Goal: Navigation & Orientation: Find specific page/section

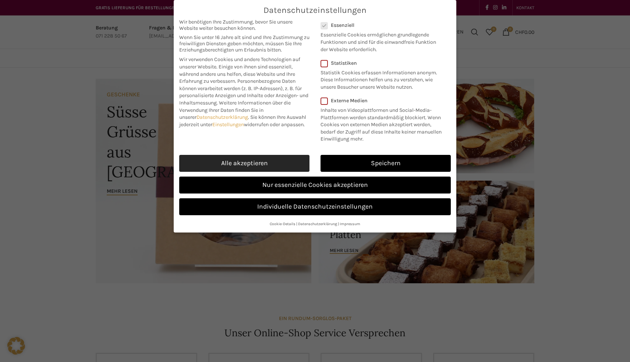
click at [281, 163] on link "Alle akzeptieren" at bounding box center [244, 163] width 130 height 17
checkbox input "true"
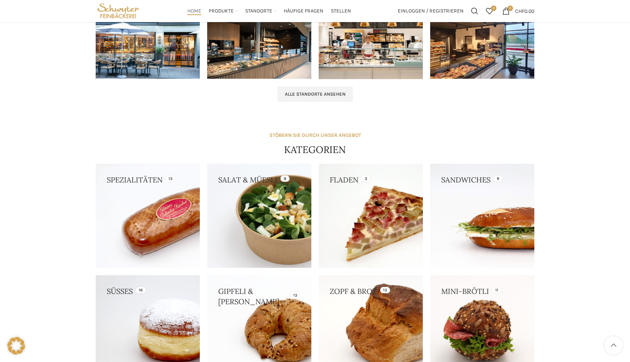
scroll to position [368, 0]
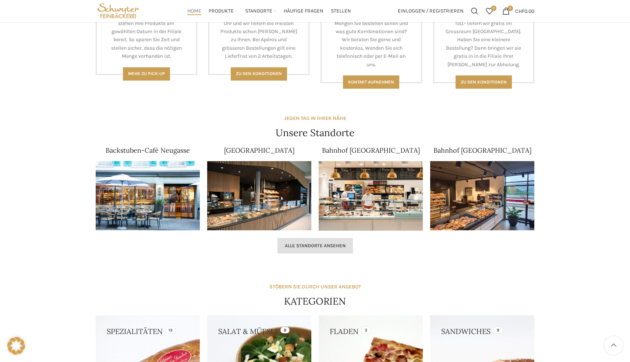
click at [328, 241] on link "Alle Standorte ansehen" at bounding box center [314, 245] width 75 height 15
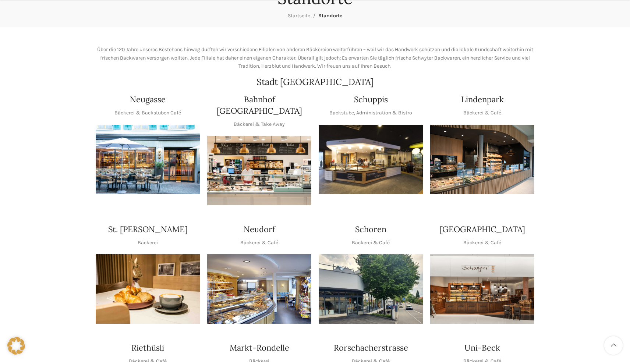
scroll to position [147, 0]
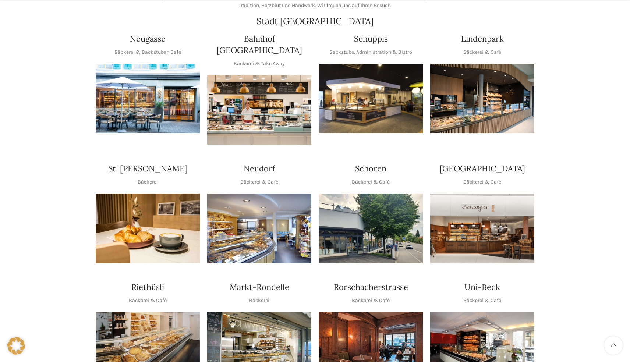
click at [400, 82] on img "1 / 1" at bounding box center [371, 99] width 104 height 70
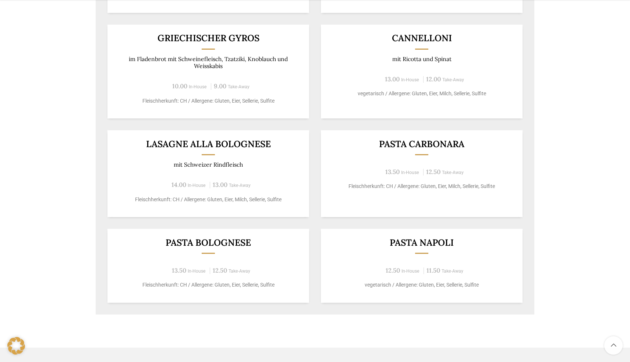
scroll to position [478, 0]
